Goal: Task Accomplishment & Management: Use online tool/utility

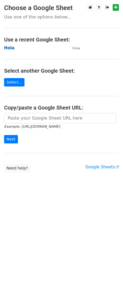
click at [8, 47] on strong "Hola" at bounding box center [9, 48] width 10 height 5
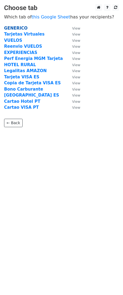
click at [17, 30] on strong "GENERICO" at bounding box center [15, 28] width 23 height 5
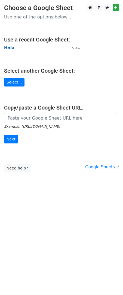
click at [9, 49] on strong "Hola" at bounding box center [9, 48] width 10 height 5
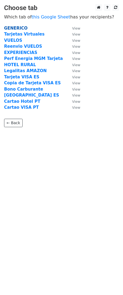
click at [15, 29] on strong "GENERICO" at bounding box center [15, 28] width 23 height 5
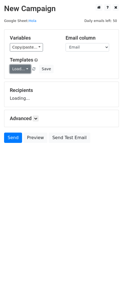
click at [23, 68] on link "Load..." at bounding box center [20, 69] width 21 height 8
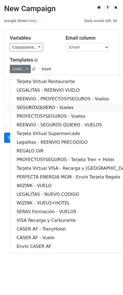
click at [28, 107] on link "SEGUROSQUIERO - Vuelos" at bounding box center [73, 107] width 127 height 9
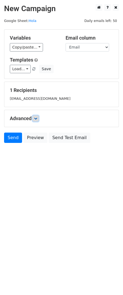
click at [37, 118] on icon at bounding box center [35, 118] width 3 height 3
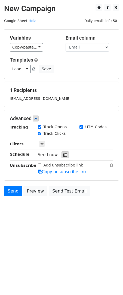
click at [63, 157] on icon at bounding box center [65, 155] width 4 height 4
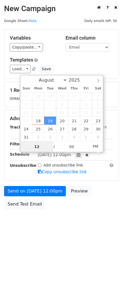
scroll to position [0, 0]
click at [80, 156] on icon at bounding box center [78, 155] width 4 height 4
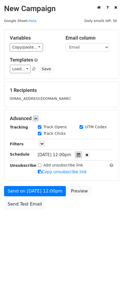
click at [80, 156] on icon at bounding box center [78, 155] width 4 height 4
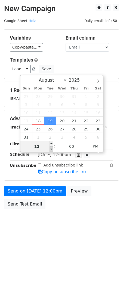
type input "2025-08-19 11:00"
type input "11"
click at [52, 150] on span at bounding box center [51, 148] width 4 height 5
type input "2025-08-19 10:00"
type input "10"
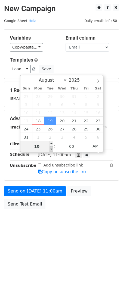
click at [52, 150] on span at bounding box center [51, 148] width 4 height 5
type input "2025-08-19 09:00"
type input "09"
click at [52, 150] on span at bounding box center [51, 148] width 4 height 5
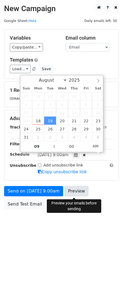
click at [75, 193] on link "Preview" at bounding box center [76, 191] width 24 height 10
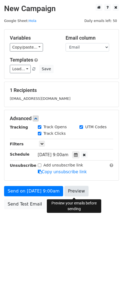
click at [81, 190] on link "Preview" at bounding box center [76, 191] width 24 height 10
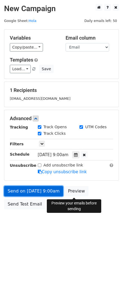
click at [45, 193] on link "Send on Aug 19 at 9:00am" at bounding box center [33, 191] width 59 height 10
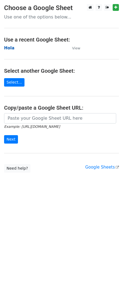
click at [11, 50] on strong "Hola" at bounding box center [9, 48] width 10 height 5
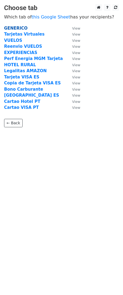
click at [12, 30] on strong "GENERICO" at bounding box center [15, 28] width 23 height 5
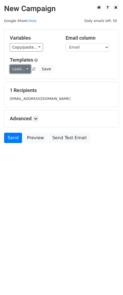
click at [15, 67] on link "Load..." at bounding box center [20, 69] width 21 height 8
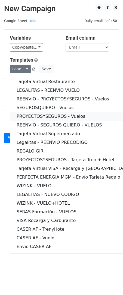
click at [36, 118] on link "PROYECTOSYSEGUROS - Vuelos" at bounding box center [73, 116] width 127 height 9
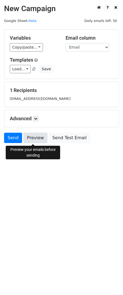
click at [38, 139] on link "Preview" at bounding box center [35, 138] width 24 height 10
click at [33, 142] on link "Preview" at bounding box center [35, 138] width 24 height 10
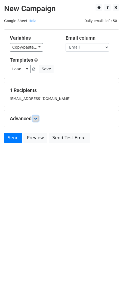
click at [37, 120] on icon at bounding box center [35, 118] width 3 height 3
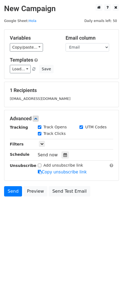
click at [38, 166] on input "Add unsubscribe link" at bounding box center [40, 166] width 4 height 4
checkbox input "false"
click at [63, 157] on icon at bounding box center [65, 155] width 4 height 4
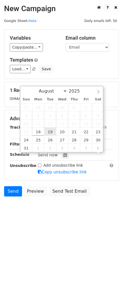
scroll to position [0, 0]
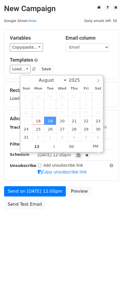
click at [66, 158] on div "[DATE]-08-19 12:00" at bounding box center [70, 154] width 64 height 7
click at [65, 155] on span "[DATE] 12:00pm" at bounding box center [54, 154] width 33 height 5
click at [63, 155] on span "[DATE] 12:00pm" at bounding box center [54, 154] width 33 height 5
type input "[DATE] 11:00"
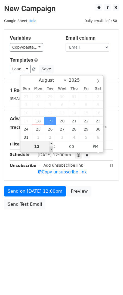
type input "11"
click at [51, 148] on span at bounding box center [51, 148] width 4 height 5
type input "[DATE] 10:00"
type input "10"
click at [51, 148] on span at bounding box center [51, 148] width 4 height 5
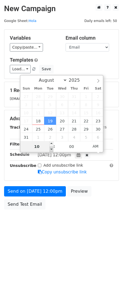
type input "[DATE] 09:00"
type input "09"
click at [51, 148] on span at bounding box center [51, 148] width 4 height 5
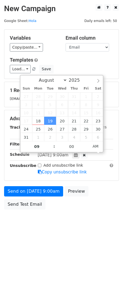
click at [119, 209] on div "Send on [DATE] 9:00am Preview Send Test Email" at bounding box center [61, 199] width 123 height 26
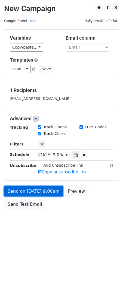
click at [55, 192] on link "Send on [DATE] 9:00am" at bounding box center [33, 191] width 59 height 10
